Goal: Understand site structure: Understand site structure

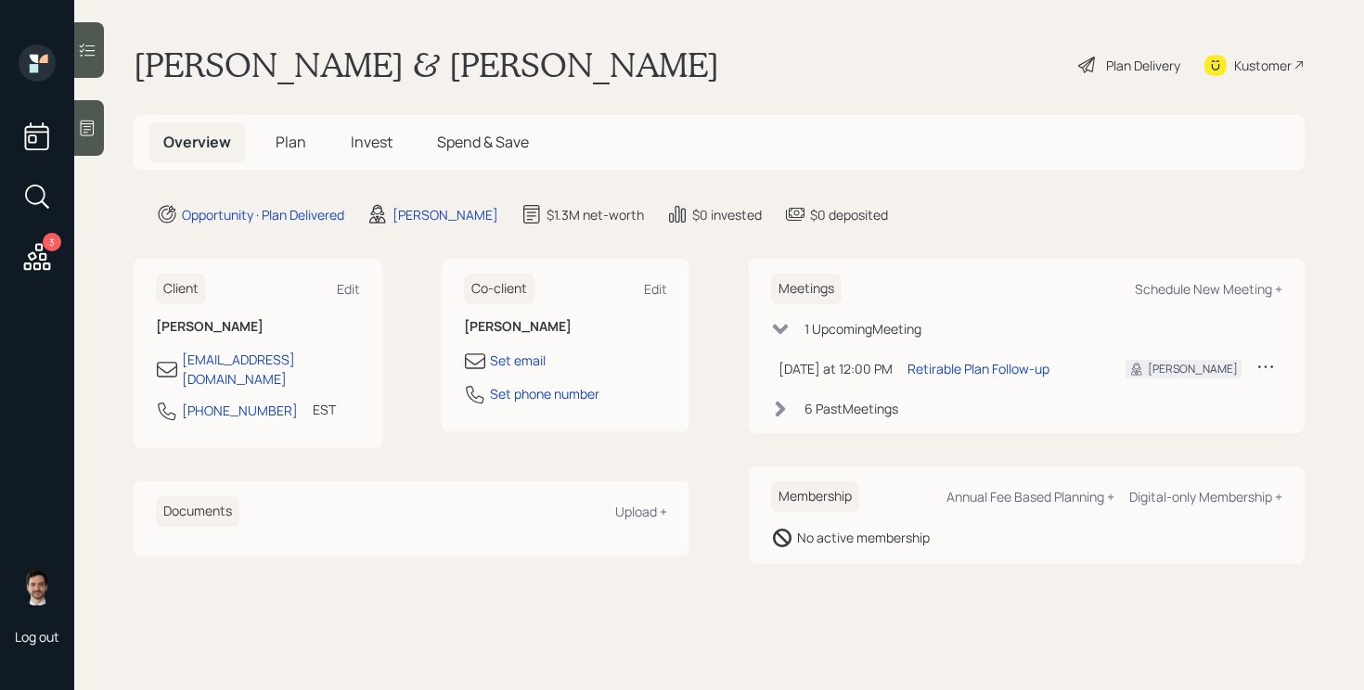
click at [1127, 69] on div "Plan Delivery" at bounding box center [1143, 65] width 74 height 19
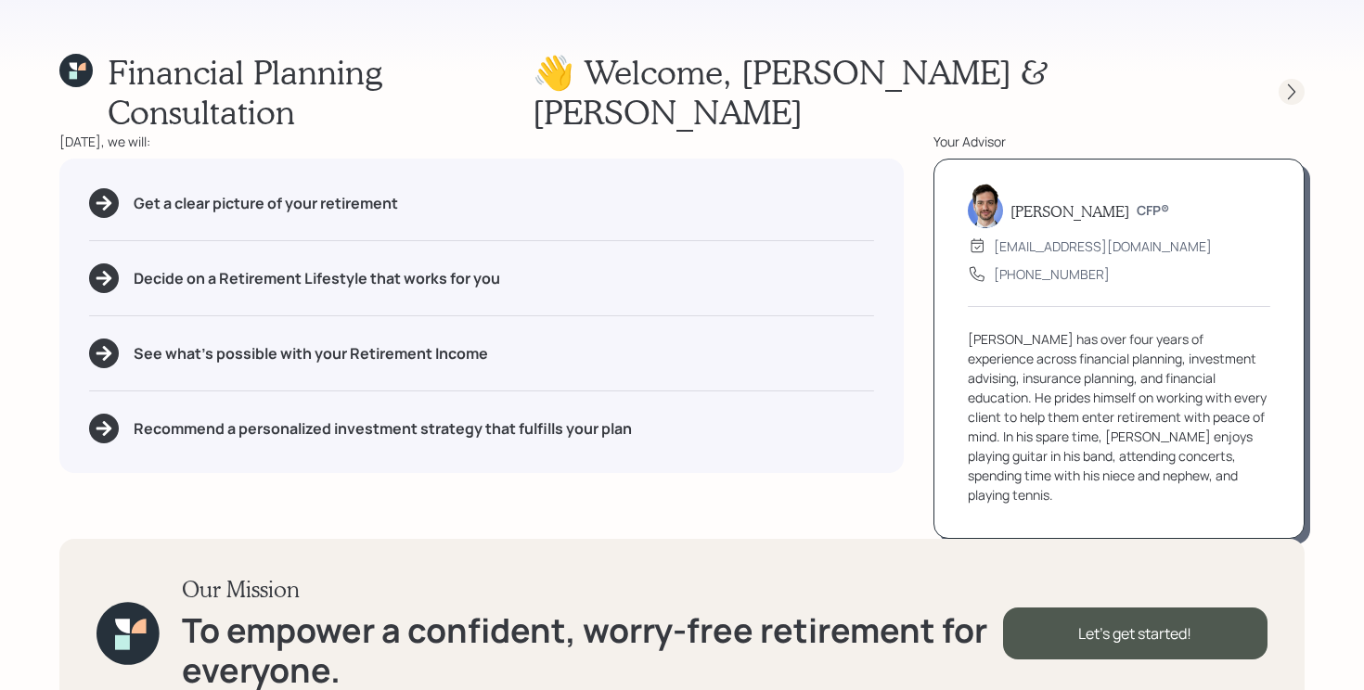
click at [1283, 83] on icon at bounding box center [1291, 92] width 19 height 19
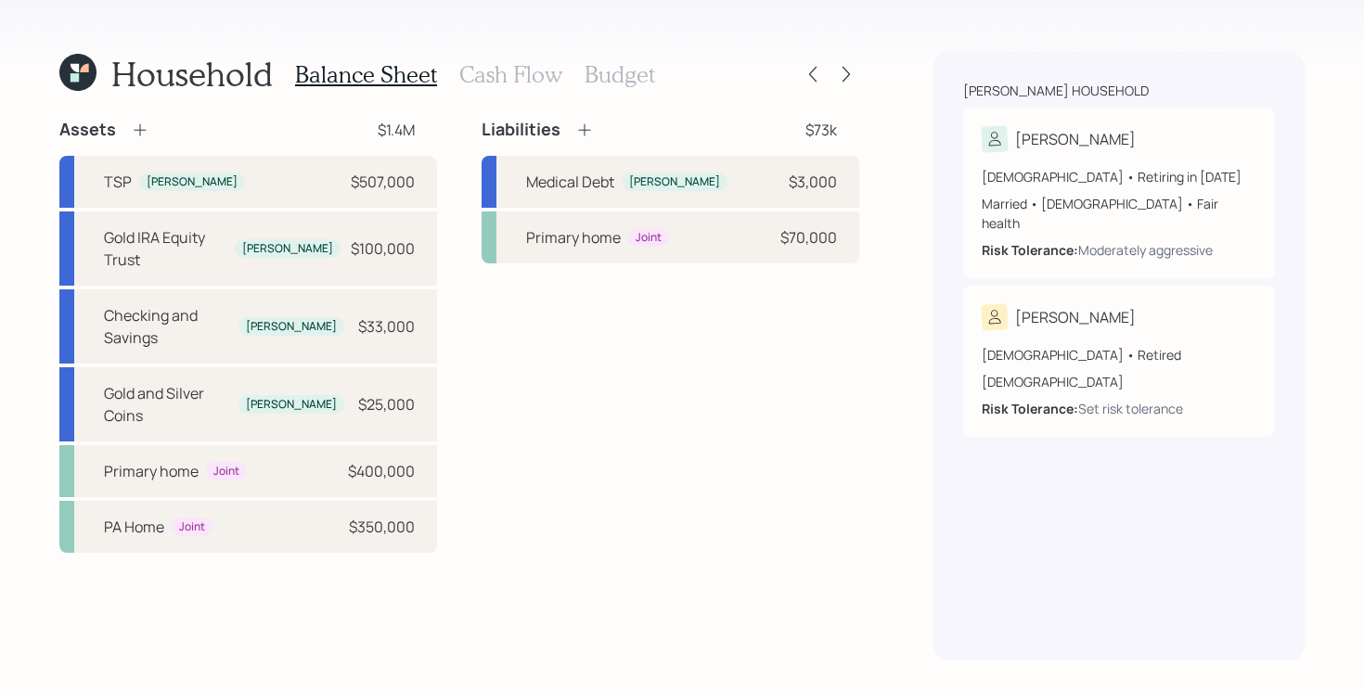
click at [73, 64] on icon at bounding box center [75, 68] width 8 height 8
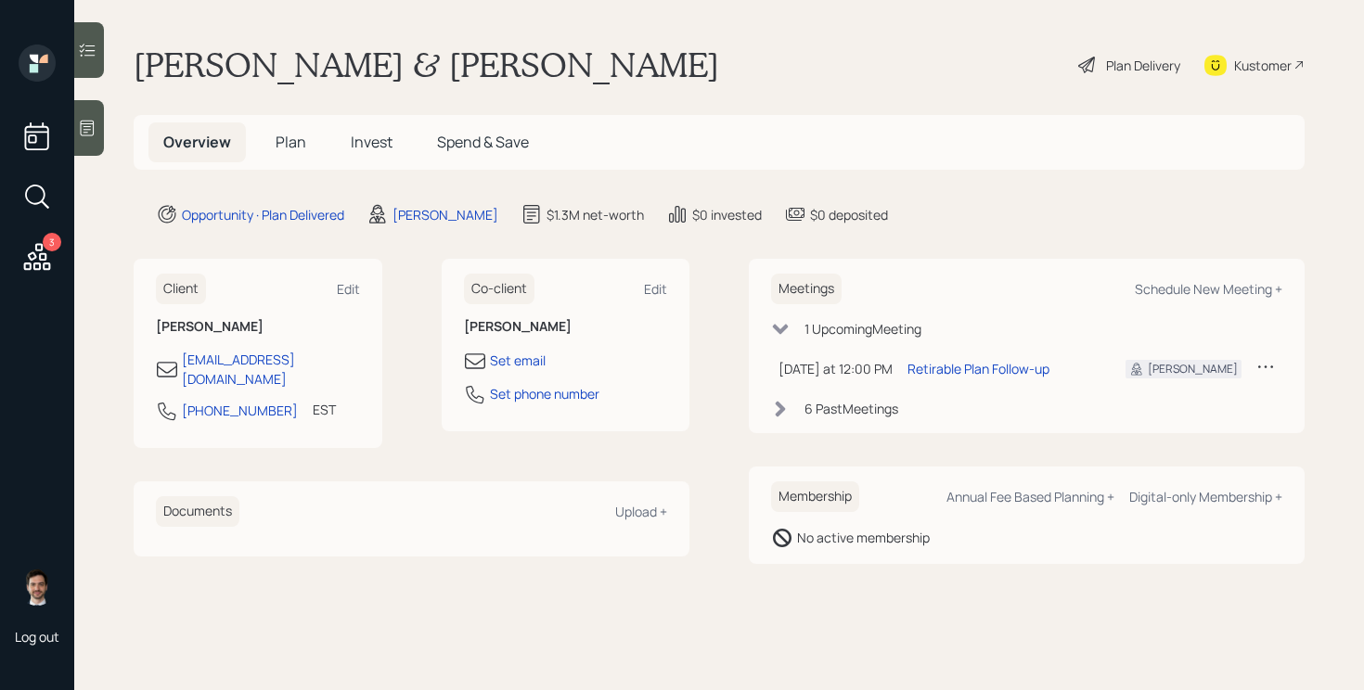
click at [290, 135] on span "Plan" at bounding box center [291, 142] width 31 height 20
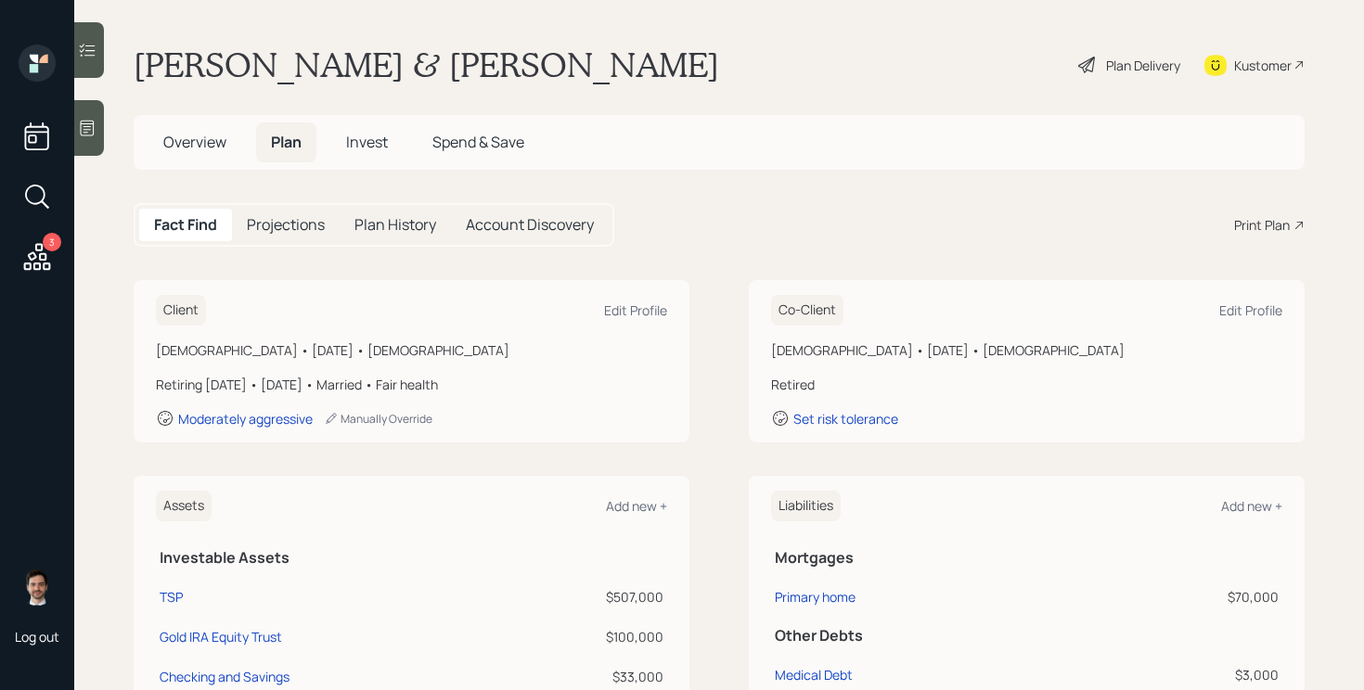
click at [1120, 70] on div "Plan Delivery" at bounding box center [1143, 65] width 74 height 19
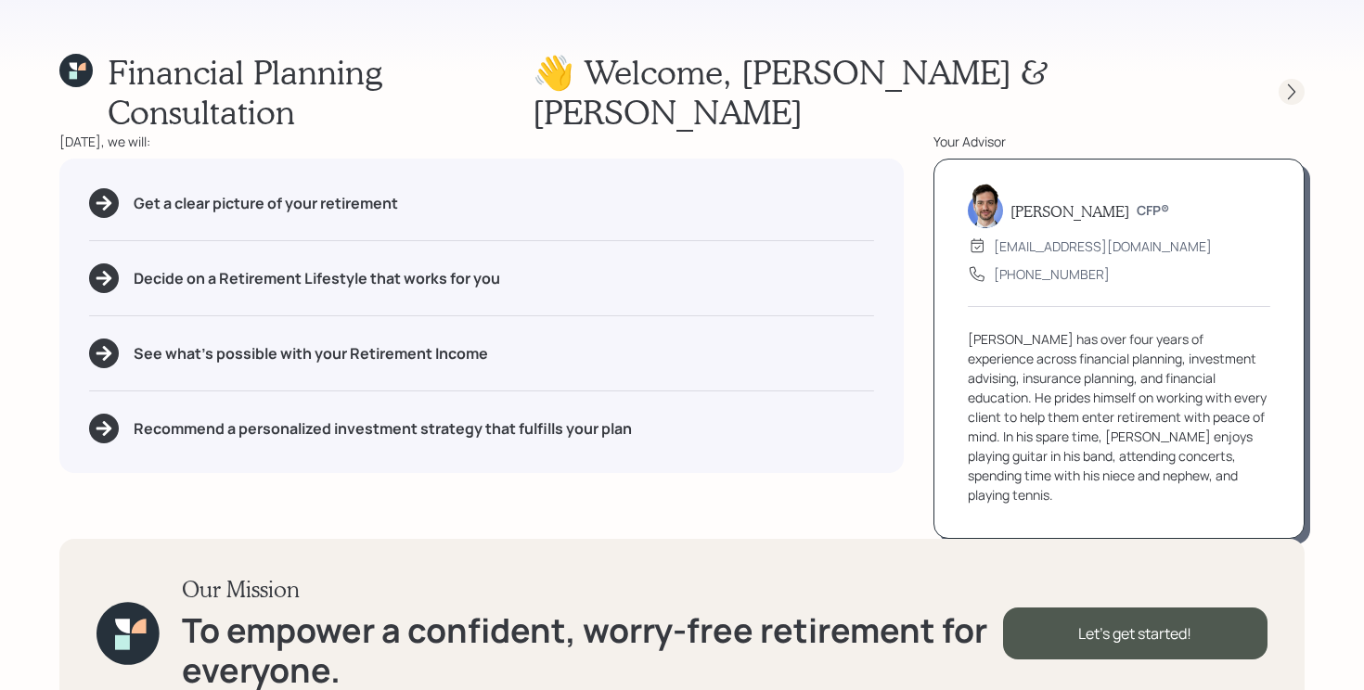
click at [1294, 83] on div at bounding box center [1292, 92] width 26 height 26
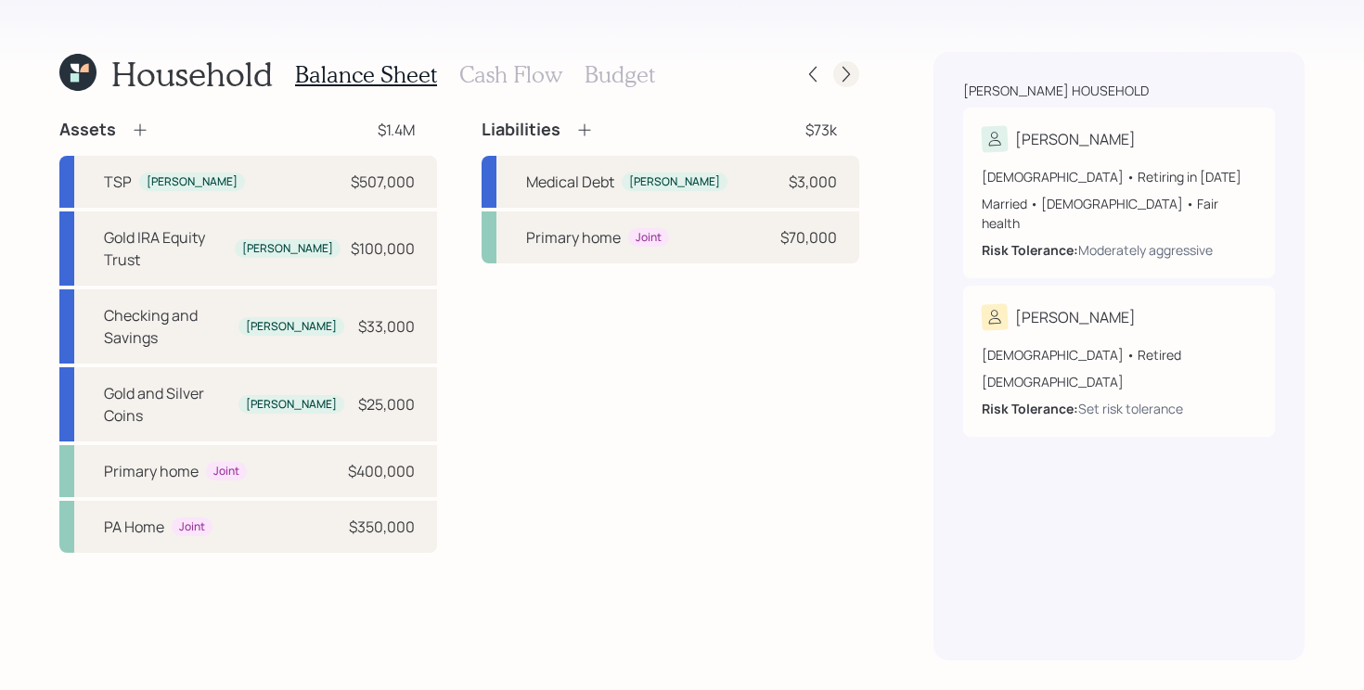
click at [846, 78] on icon at bounding box center [846, 74] width 19 height 19
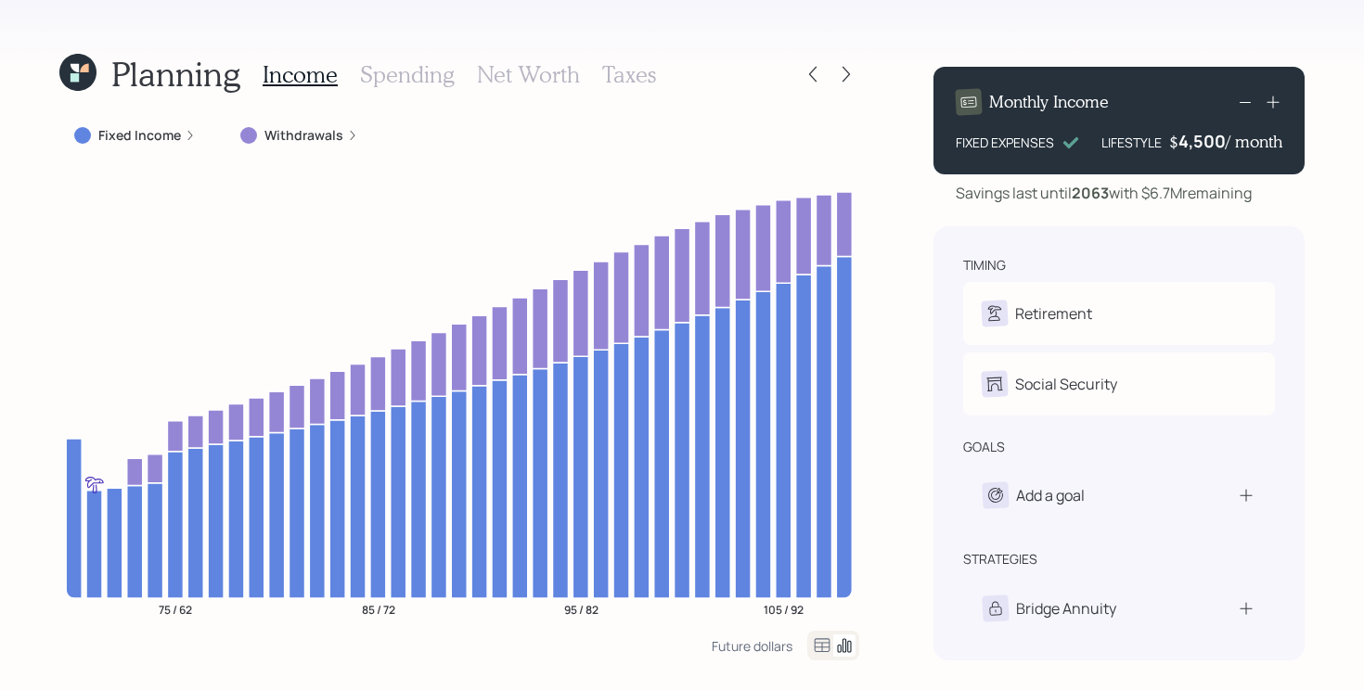
click at [846, 78] on icon at bounding box center [846, 74] width 19 height 19
